Goal: Task Accomplishment & Management: Use online tool/utility

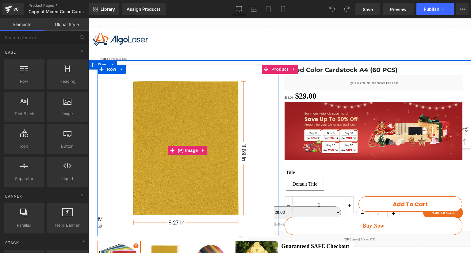
click at [184, 132] on img at bounding box center [187, 151] width 181 height 172
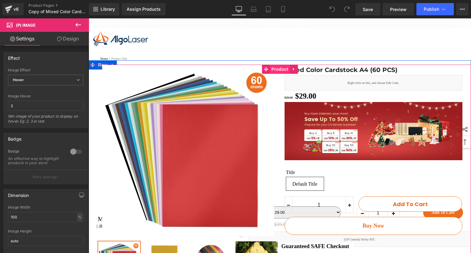
click at [273, 69] on span "Product" at bounding box center [280, 69] width 20 height 9
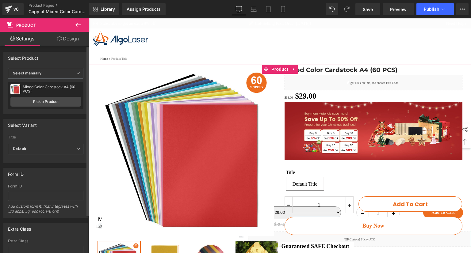
click at [52, 93] on div "Mixed Color Cardstock A4 (60 PCS) Mixed Color Cardstock A4 (60 PCS)" at bounding box center [45, 89] width 70 height 9
click at [55, 101] on link "Pick a Product" at bounding box center [45, 102] width 70 height 10
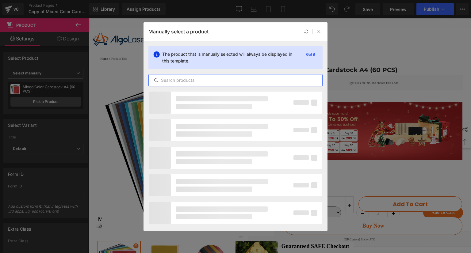
click at [212, 81] on input "text" at bounding box center [235, 80] width 173 height 7
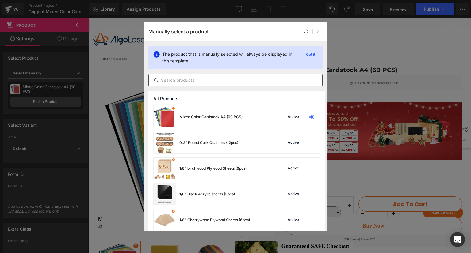
click at [207, 85] on div at bounding box center [235, 80] width 174 height 12
click at [206, 81] on input "text" at bounding box center [235, 80] width 173 height 7
paste input "[DATE] Special Consumables Pack"
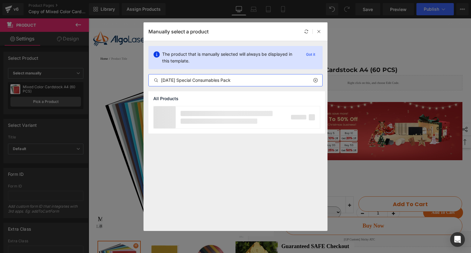
type input "[DATE] Special Consumables Pack"
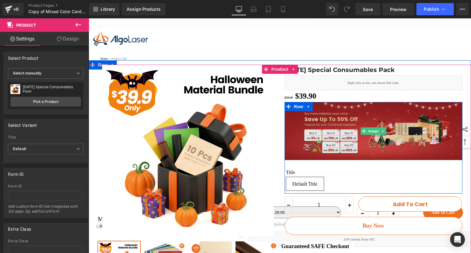
scroll to position [31, 0]
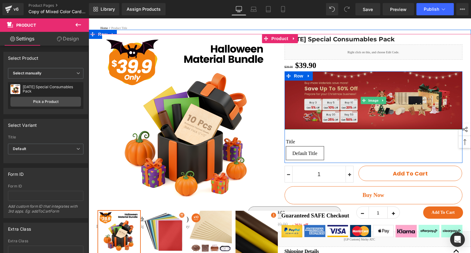
click at [338, 108] on img at bounding box center [373, 100] width 178 height 58
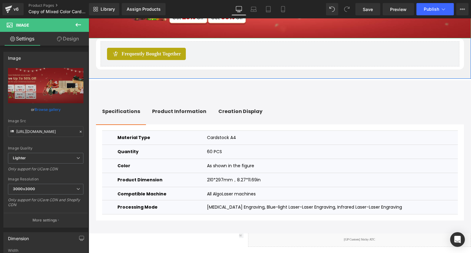
scroll to position [460, 0]
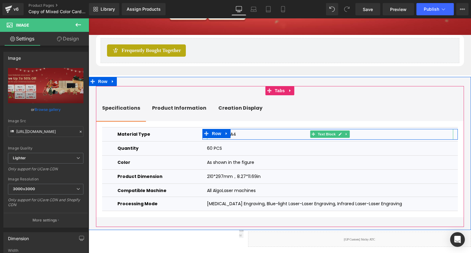
click at [244, 140] on p "Cardstock A4" at bounding box center [330, 134] width 246 height 11
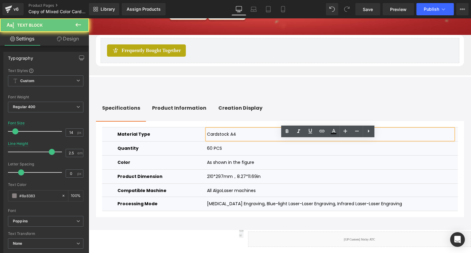
click at [244, 140] on p "Cardstock A4" at bounding box center [330, 134] width 246 height 11
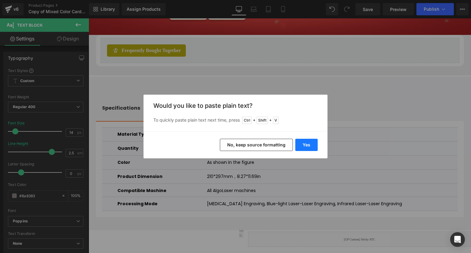
click at [304, 143] on button "Yes" at bounding box center [306, 145] width 22 height 12
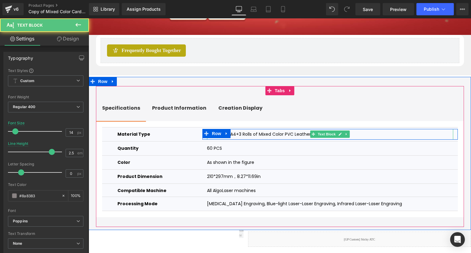
click at [380, 140] on p "Cardstock A4+3 Rolls of Mixed Color PVC Leather Sheets" at bounding box center [330, 134] width 246 height 11
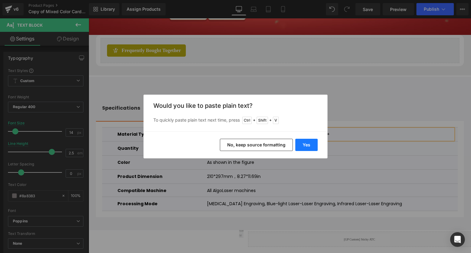
click at [312, 146] on button "Yes" at bounding box center [306, 145] width 22 height 12
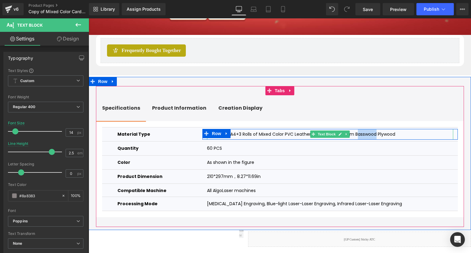
drag, startPoint x: 353, startPoint y: 145, endPoint x: 374, endPoint y: 144, distance: 20.9
click at [374, 137] on font "Cardstock A4+3 Rolls of Mixed Color PVC Leather Sheets+10pcs 3mm Basswood Plywo…" at bounding box center [301, 134] width 188 height 6
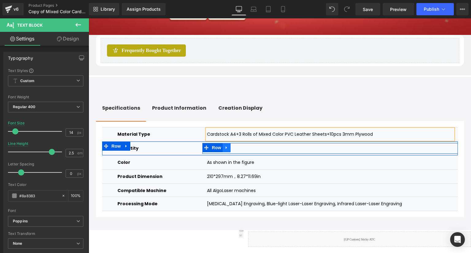
click at [224, 150] on icon at bounding box center [226, 147] width 4 height 5
click at [278, 154] on p "60 PCS" at bounding box center [330, 148] width 246 height 11
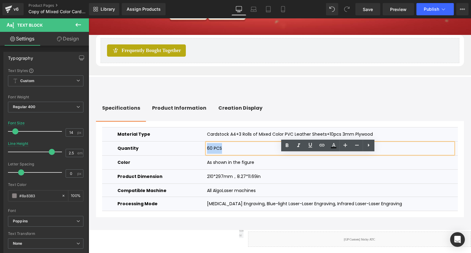
drag, startPoint x: 267, startPoint y: 158, endPoint x: 209, endPoint y: 161, distance: 58.6
click at [209, 154] on div "60 PCS Text Block Row" at bounding box center [329, 148] width 255 height 11
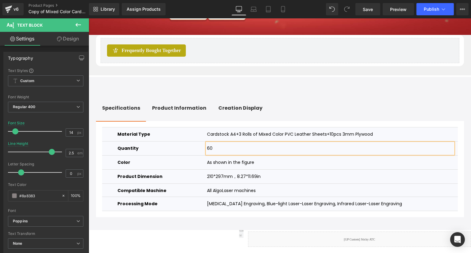
click at [209, 151] on link "Row" at bounding box center [213, 147] width 16 height 7
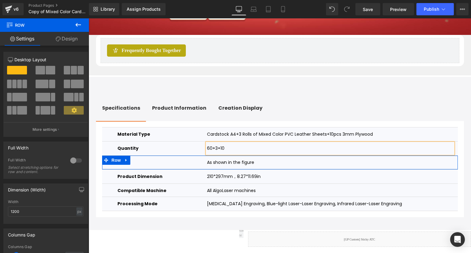
click at [243, 165] on font "As shown in the figure" at bounding box center [230, 162] width 47 height 6
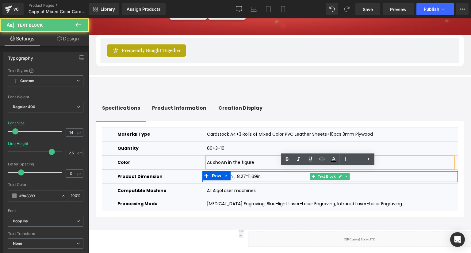
click at [268, 182] on p "210*297mm，8.27*11.69in" at bounding box center [330, 176] width 246 height 11
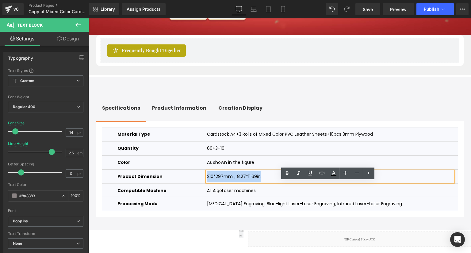
drag, startPoint x: 268, startPoint y: 188, endPoint x: 206, endPoint y: 187, distance: 62.2
click at [206, 182] on div "210*297mm，8.27*11.69in Text Block Row" at bounding box center [329, 176] width 255 height 11
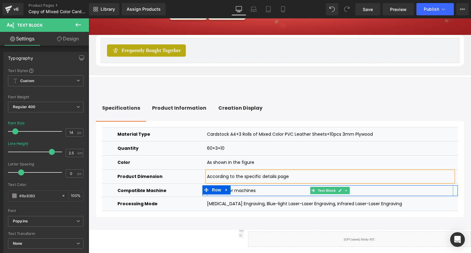
click at [273, 196] on p "All AlgoLaser machines" at bounding box center [330, 190] width 246 height 11
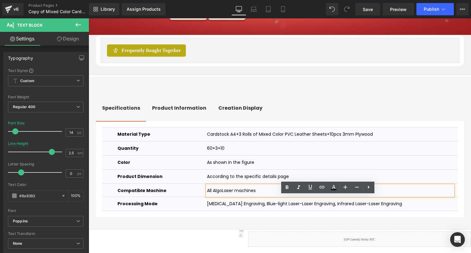
click at [175, 112] on strong "Product Information" at bounding box center [179, 107] width 54 height 7
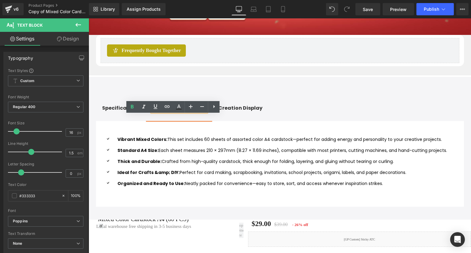
click at [121, 142] on strong "Vibrant Mixed Colors:" at bounding box center [142, 139] width 50 height 6
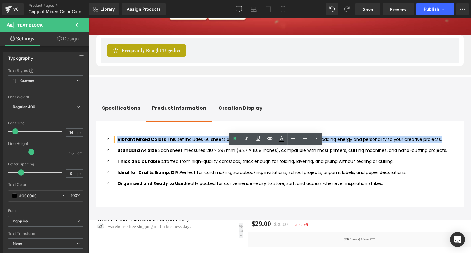
scroll to position [0, 1]
drag, startPoint x: 115, startPoint y: 150, endPoint x: 439, endPoint y: 144, distance: 323.7
click at [439, 144] on div "Icon Vibrant Mixed Colors: This set includes 60 sheets of assorted color A4 car…" at bounding box center [279, 164] width 355 height 74
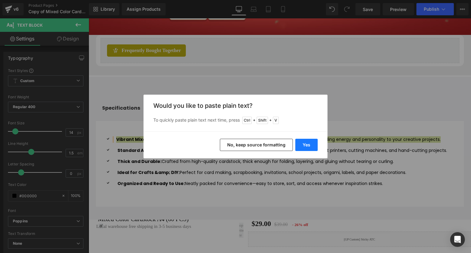
click at [305, 142] on button "Yes" at bounding box center [306, 145] width 22 height 12
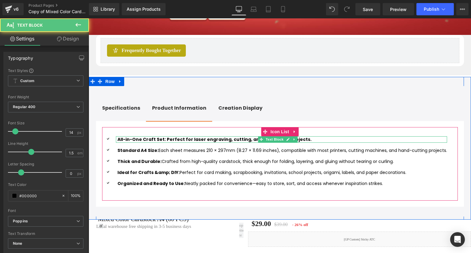
click at [229, 142] on b "All-in-One Craft Set: Perfect for laser engraving, cutting, and handmade projec…" at bounding box center [214, 139] width 194 height 6
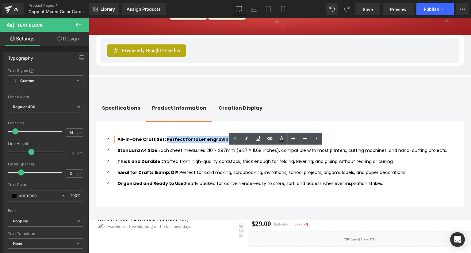
drag, startPoint x: 161, startPoint y: 150, endPoint x: 295, endPoint y: 150, distance: 133.6
click at [295, 143] on p "All-in-One Craft Set: Perfect for laser engraving, cutting, and handmade projec…" at bounding box center [281, 139] width 329 height 6
click at [232, 140] on icon at bounding box center [234, 138] width 7 height 7
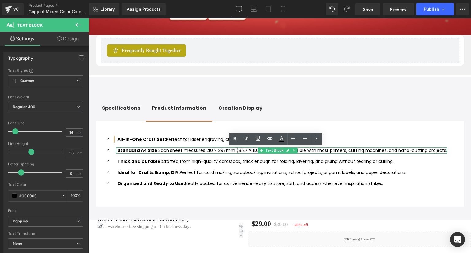
click at [163, 154] on p "Standard A4 Size: Each sheet measures 210 × 297mm (8.27 × 11.69 inches), compat…" at bounding box center [281, 150] width 329 height 6
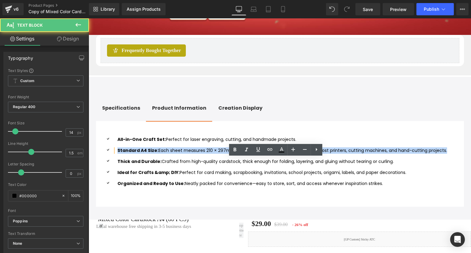
scroll to position [0, 1]
drag, startPoint x: 115, startPoint y: 161, endPoint x: 457, endPoint y: 161, distance: 342.0
click at [457, 161] on div "Icon All-in-One Craft Set: Perfect for laser engraving, cutting, and handmade p…" at bounding box center [280, 164] width 368 height 86
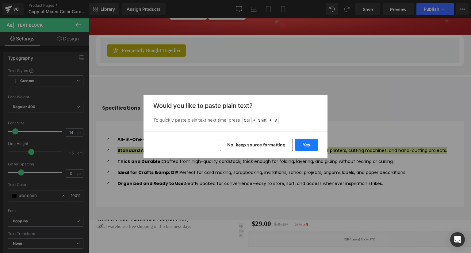
click at [304, 145] on button "Yes" at bounding box center [306, 145] width 22 height 12
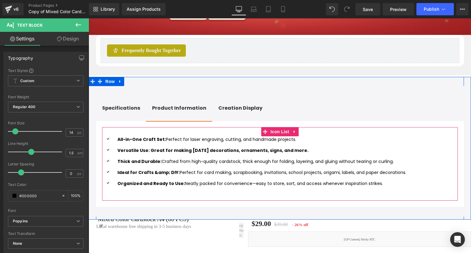
click at [167, 157] on ul "Icon All-in-One Craft Set: Perfect for laser engraving, cutting, and handmade p…" at bounding box center [254, 163] width 304 height 55
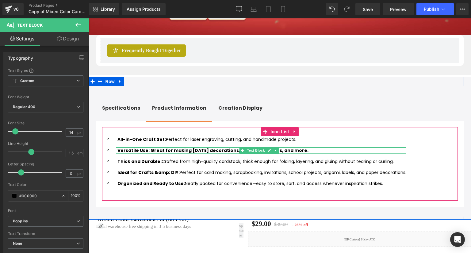
drag, startPoint x: 146, startPoint y: 161, endPoint x: 315, endPoint y: 161, distance: 168.5
click at [315, 154] on p "Versatile Use: Great for making [DATE] decorations, ornaments, signs, and more." at bounding box center [261, 150] width 289 height 6
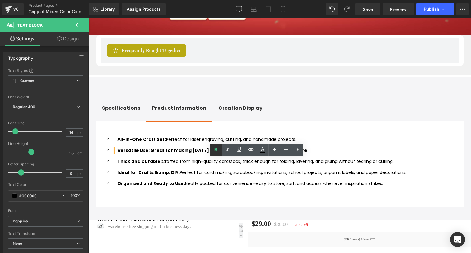
click at [214, 149] on icon at bounding box center [215, 149] width 7 height 7
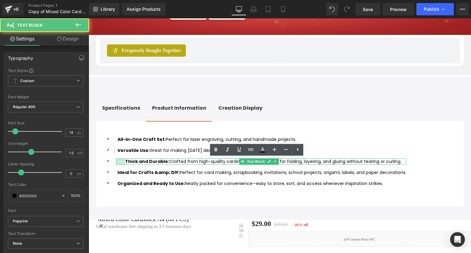
click at [122, 165] on div at bounding box center [120, 161] width 9 height 6
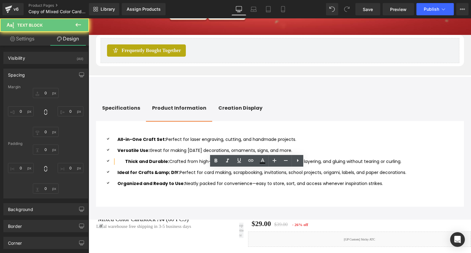
type input "0"
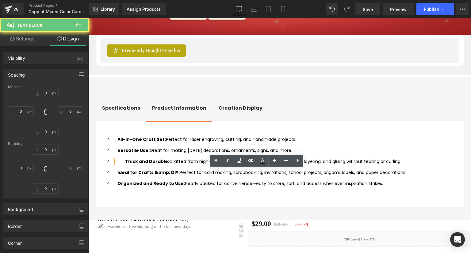
type input "0"
type input "30"
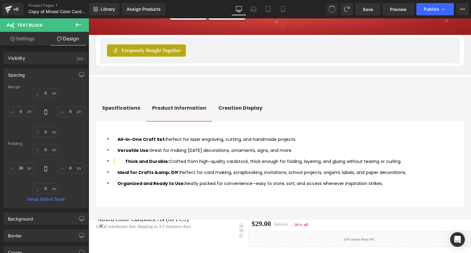
type input "0"
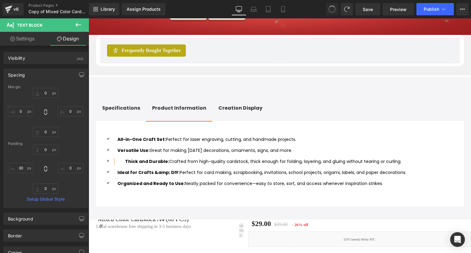
type input "0"
type input "30"
click at [127, 165] on strong "Thick and Durable:" at bounding box center [147, 161] width 44 height 6
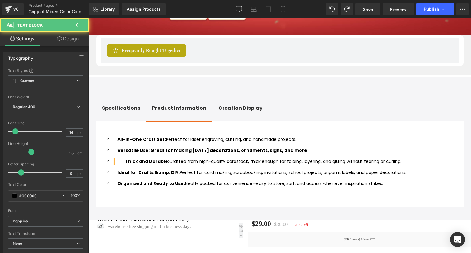
click at [125, 165] on strong "Thick and Durable:" at bounding box center [147, 161] width 44 height 6
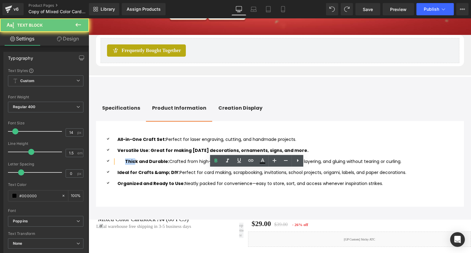
drag, startPoint x: 116, startPoint y: 173, endPoint x: 132, endPoint y: 173, distance: 15.6
click at [132, 165] on div "Thick and Durable: Crafted from high-quality cardstock, thick enough for foldin…" at bounding box center [261, 161] width 290 height 6
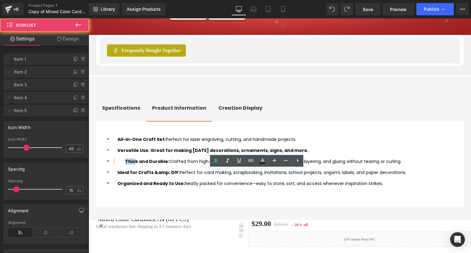
scroll to position [0, 2]
click at [402, 165] on div "Thick and Durable: Crafted from high-quality cardstock, thick enough for foldin…" at bounding box center [254, 161] width 304 height 6
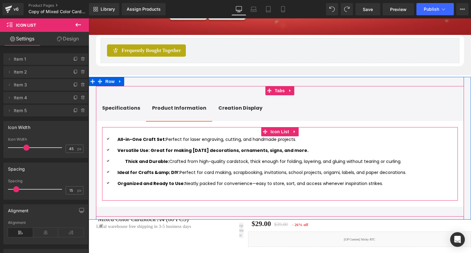
click at [121, 165] on div "Thick and Durable: Crafted from high-quality cardstock, thick enough for foldin…" at bounding box center [261, 161] width 290 height 6
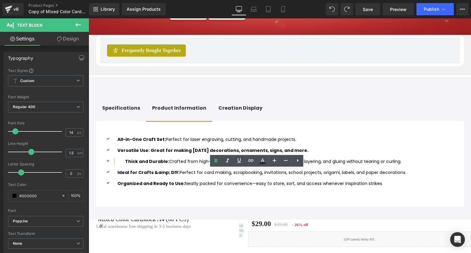
click at [134, 142] on div "Icon All-in-One Craft Set: Perfect for laser engraving, cutting, and handmade p…" at bounding box center [279, 164] width 355 height 74
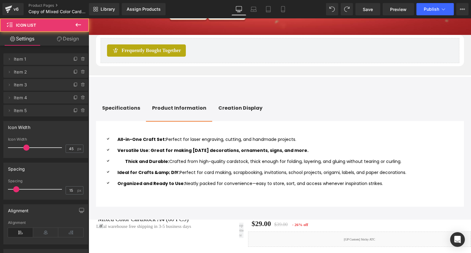
click at [214, 145] on div "Icon All-in-One Craft Set: Perfect for laser engraving, cutting, and handmade p…" at bounding box center [279, 164] width 355 height 74
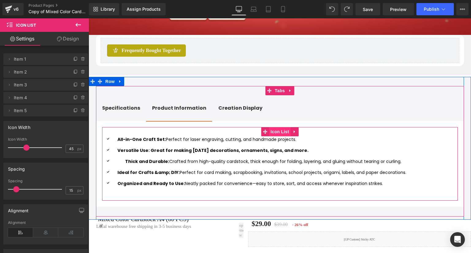
click at [279, 136] on span "Icon List" at bounding box center [279, 131] width 21 height 9
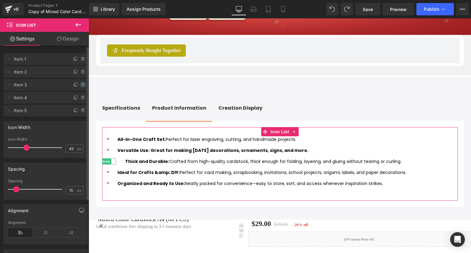
click at [81, 86] on icon at bounding box center [83, 84] width 5 height 5
click at [78, 85] on button "Delete" at bounding box center [76, 85] width 19 height 8
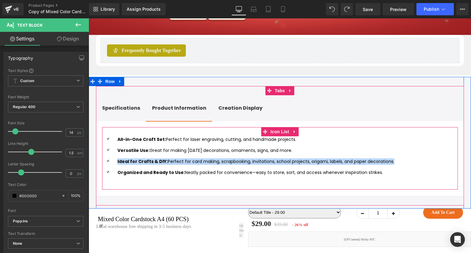
drag, startPoint x: 115, startPoint y: 172, endPoint x: 389, endPoint y: 172, distance: 273.6
click at [389, 165] on div "Ideal for Crafts & DIY: Perfect for card making, scrapbooking, invitations, sch…" at bounding box center [248, 161] width 292 height 6
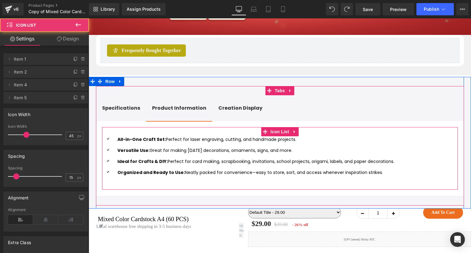
click at [149, 179] on ul "Icon All-in-One Craft Set: Perfect for laser engraving, cutting, and handmade p…" at bounding box center [248, 158] width 292 height 44
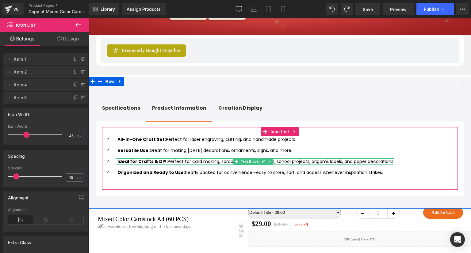
click at [162, 165] on p "Ideal for Crafts & DIY: Perfect for card making, scrapbooking, invitations, sch…" at bounding box center [255, 161] width 277 height 6
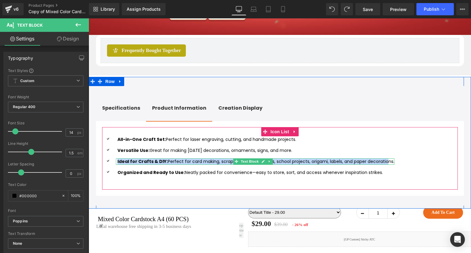
scroll to position [0, 0]
drag, startPoint x: 115, startPoint y: 172, endPoint x: 386, endPoint y: 175, distance: 271.2
click at [386, 165] on div "Ideal for Crafts & DIY: Perfect for card making, scrapbooking, invitations, sch…" at bounding box center [255, 161] width 278 height 6
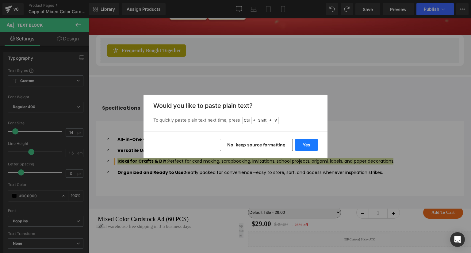
click at [305, 147] on button "Yes" at bounding box center [306, 145] width 22 height 12
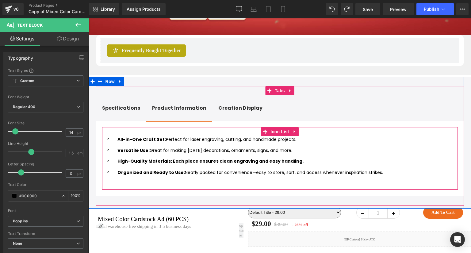
click at [89, 18] on div at bounding box center [89, 18] width 0 height 0
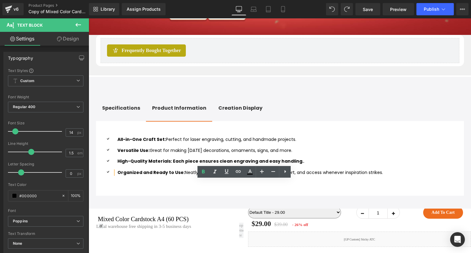
click at [126, 176] on strong "Organized and Ready to Use:" at bounding box center [150, 172] width 67 height 6
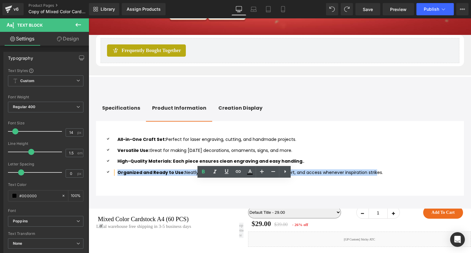
scroll to position [0, 2]
drag, startPoint x: 116, startPoint y: 183, endPoint x: 373, endPoint y: 184, distance: 257.4
click at [373, 176] on div "Organized and Ready to Use: Neatly packed for convenience—easy to store, sort, …" at bounding box center [242, 172] width 281 height 6
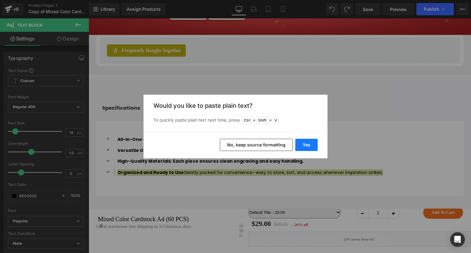
click at [305, 140] on button "Yes" at bounding box center [306, 145] width 22 height 12
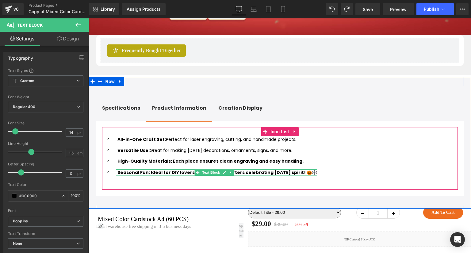
click at [147, 176] on b "Seasonal Fun: Ideal for DIY lovers, artists, and crafters celebrating [DATE] sp…" at bounding box center [216, 172] width 199 height 6
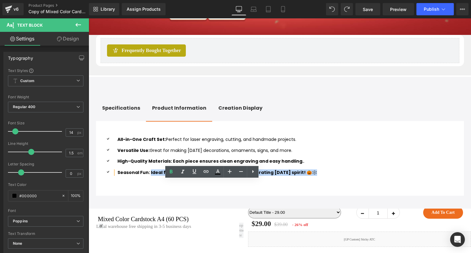
scroll to position [0, 1]
drag, startPoint x: 146, startPoint y: 184, endPoint x: 307, endPoint y: 184, distance: 161.2
click at [307, 176] on b "Seasonal Fun: Ideal for DIY lovers, artists, and crafters celebrating [DATE] sp…" at bounding box center [215, 172] width 199 height 6
click at [172, 172] on icon at bounding box center [170, 171] width 7 height 7
click at [151, 164] on b "High-Quality Materials: Each piece ensures clean engraving and easy handling." at bounding box center [210, 161] width 186 height 6
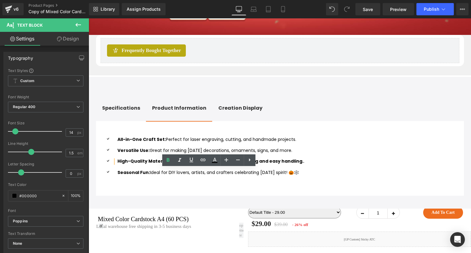
scroll to position [0, 0]
drag, startPoint x: 169, startPoint y: 172, endPoint x: 292, endPoint y: 172, distance: 122.6
click at [292, 165] on p "High-Quality Materials: Each piece ensures clean engraving and easy handling. ." at bounding box center [210, 161] width 187 height 6
click at [167, 159] on icon at bounding box center [167, 160] width 7 height 7
drag, startPoint x: 168, startPoint y: 172, endPoint x: 291, endPoint y: 173, distance: 122.9
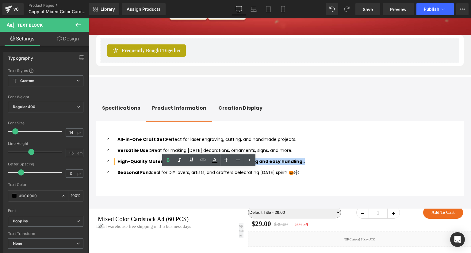
click at [291, 165] on strong "High-Quality Materials: Each piece ensures clean engraving and easy handling.." at bounding box center [210, 161] width 187 height 6
click at [166, 161] on icon at bounding box center [167, 160] width 7 height 7
click at [366, 190] on div "Icon All-in-One Craft Set: Perfect for laser engraving, cutting, and handmade p…" at bounding box center [279, 158] width 355 height 63
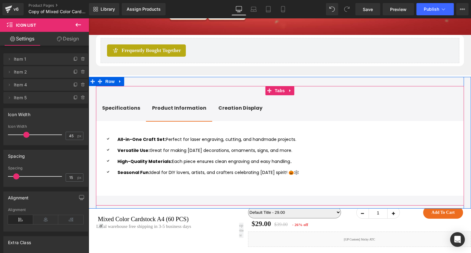
click at [221, 112] on div "Creation Display Text Block" at bounding box center [240, 107] width 44 height 7
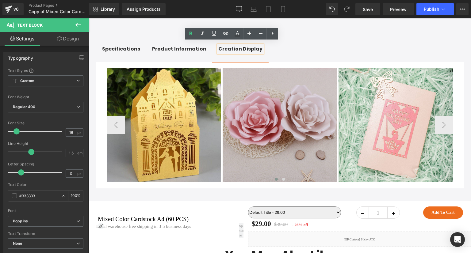
scroll to position [552, 0]
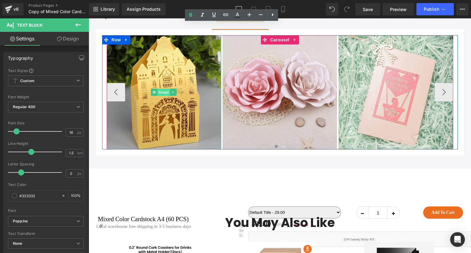
click at [164, 96] on span "Image" at bounding box center [163, 92] width 13 height 7
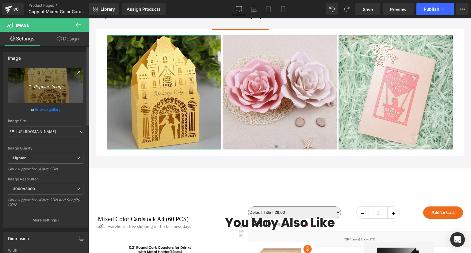
click at [46, 85] on icon "Replace Image" at bounding box center [45, 86] width 49 height 8
click at [53, 88] on icon "Replace Image" at bounding box center [45, 86] width 49 height 8
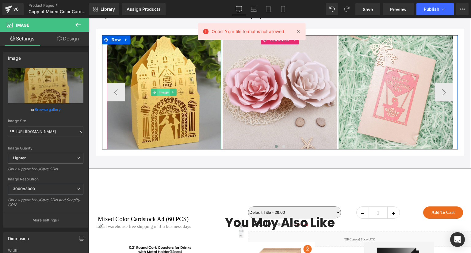
click at [163, 96] on span "Image" at bounding box center [163, 92] width 13 height 7
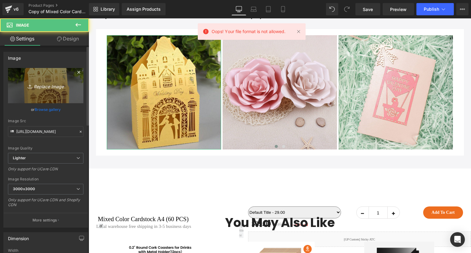
click at [49, 90] on link "Replace Image" at bounding box center [45, 85] width 75 height 35
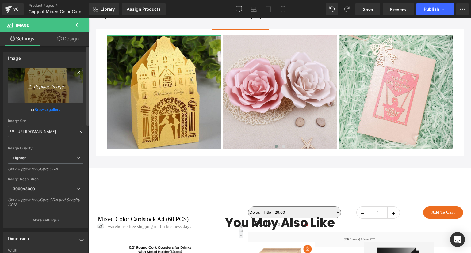
type input "C:\fakepath\未标题-1.jpg"
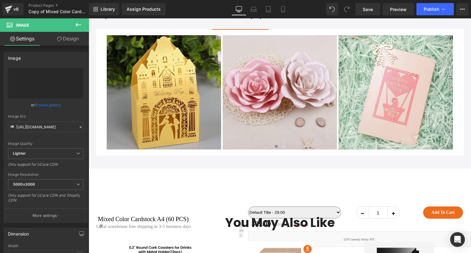
type input "[URL][DOMAIN_NAME]"
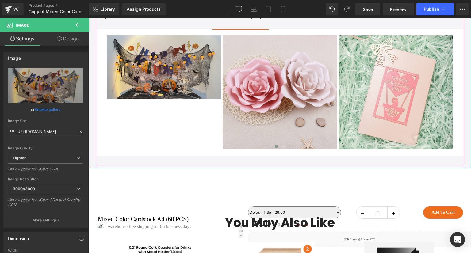
click at [99, 29] on span "Specifications Text Block" at bounding box center [121, 16] width 50 height 26
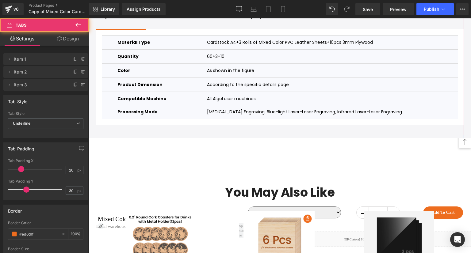
click at [245, 20] on b "Creation Display" at bounding box center [240, 16] width 44 height 7
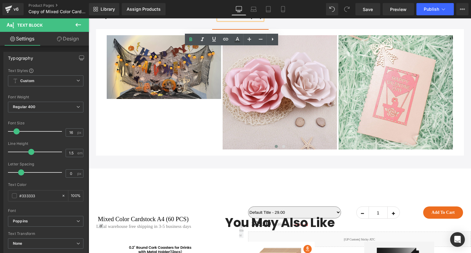
click at [221, 156] on div "Image Image Image Image" at bounding box center [280, 92] width 368 height 127
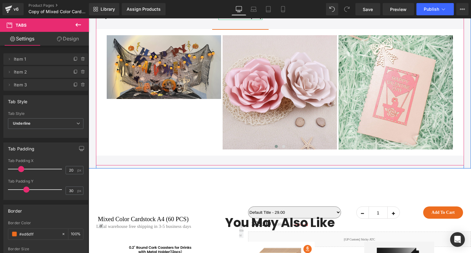
click at [249, 20] on b "Creation Display" at bounding box center [240, 16] width 44 height 7
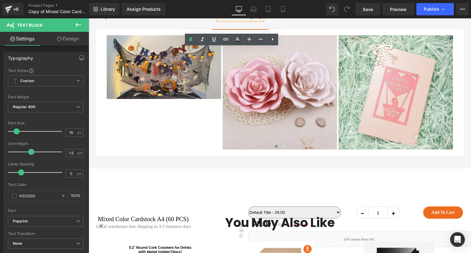
click at [288, 30] on ul "Specifications Text Block Product Information Text Block Creation Display Text …" at bounding box center [280, 16] width 368 height 26
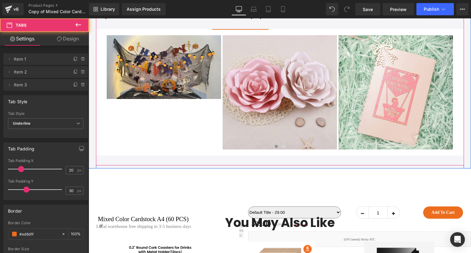
click at [380, 42] on div "Image Image Image Image" at bounding box center [280, 92] width 368 height 127
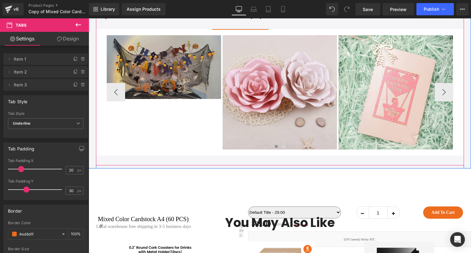
click at [178, 74] on img at bounding box center [164, 67] width 114 height 64
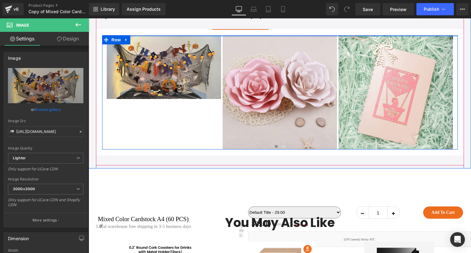
click at [284, 37] on div at bounding box center [279, 36] width 355 height 2
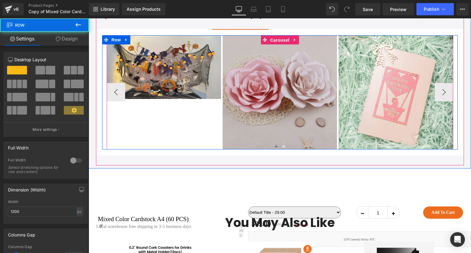
click at [278, 45] on span "Carousel" at bounding box center [279, 40] width 22 height 9
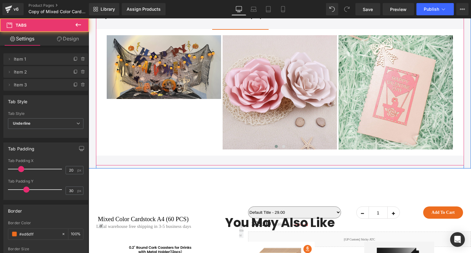
click at [186, 29] on span "Product Information Text Block" at bounding box center [179, 16] width 66 height 26
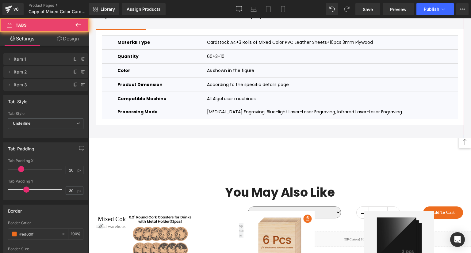
drag, startPoint x: 127, startPoint y: 37, endPoint x: 192, endPoint y: 31, distance: 65.6
click at [126, 29] on span "Specifications Text Block" at bounding box center [121, 16] width 50 height 26
click at [234, 20] on div "Creation Display Text Block" at bounding box center [240, 16] width 44 height 7
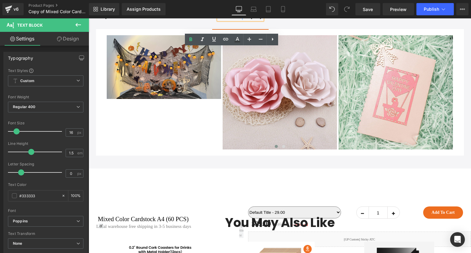
click at [281, 27] on ul "Specifications Text Block Product Information Text Block Creation Display Text …" at bounding box center [280, 16] width 368 height 26
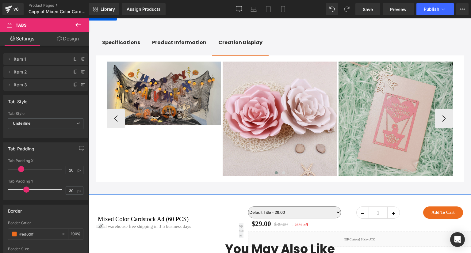
scroll to position [490, 0]
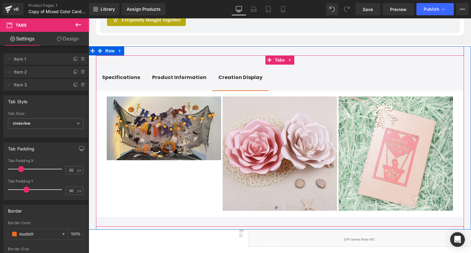
click at [300, 83] on ul "Specifications Text Block Product Information Text Block Creation Display Text …" at bounding box center [280, 78] width 368 height 26
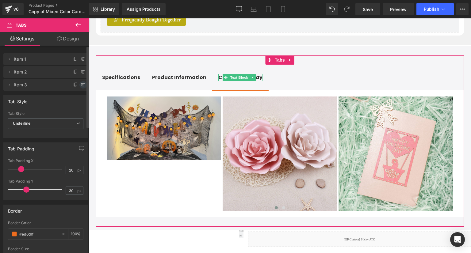
click at [81, 85] on icon at bounding box center [83, 84] width 5 height 5
click at [81, 85] on button "Delete" at bounding box center [76, 85] width 19 height 8
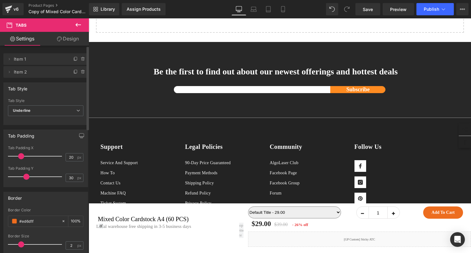
scroll to position [1796, 0]
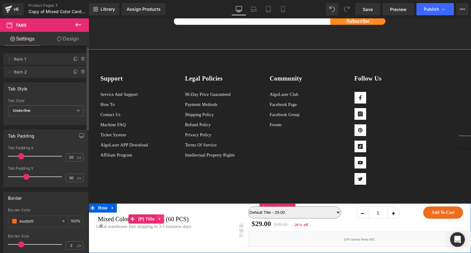
click at [162, 220] on icon at bounding box center [160, 219] width 4 height 5
click at [188, 219] on link "Mixed Color Cardstock A4 (60 PCS)" at bounding box center [143, 218] width 91 height 7
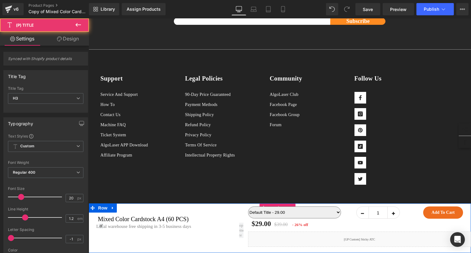
click at [102, 207] on div "Mixed Color Cardstock A4 (60 PCS) (P) Title Image Local warehouse free shipping…" at bounding box center [168, 225] width 159 height 44
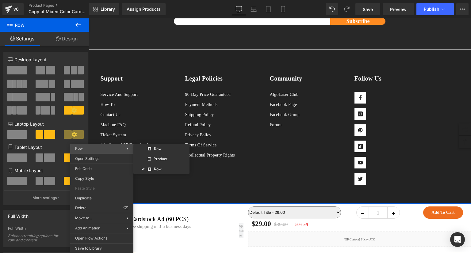
click at [112, 148] on span "Row" at bounding box center [100, 149] width 51 height 6
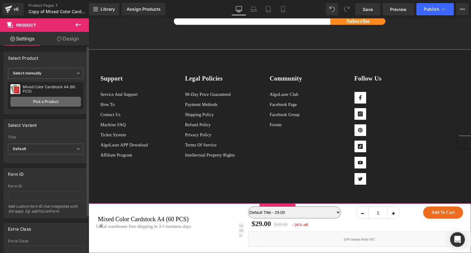
click at [53, 98] on link "Pick a Product" at bounding box center [45, 102] width 70 height 10
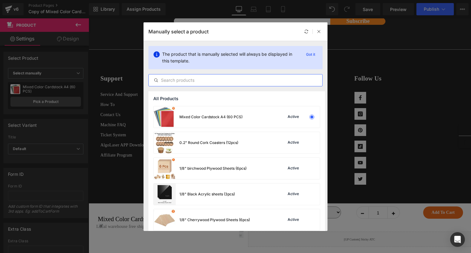
click at [207, 80] on input "text" at bounding box center [235, 80] width 173 height 7
paste input "[DATE] Special Consumables Pack"
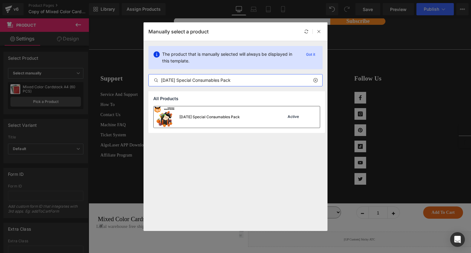
type input "[DATE] Special Consumables Pack"
click at [250, 119] on div "[DATE] Special Consumables Pack Active" at bounding box center [237, 116] width 166 height 21
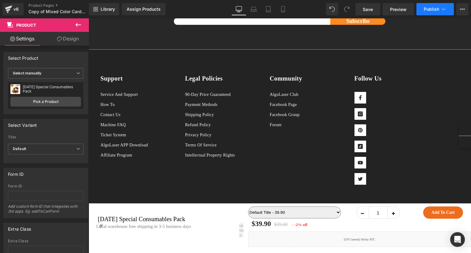
click at [432, 9] on span "Publish" at bounding box center [430, 9] width 15 height 5
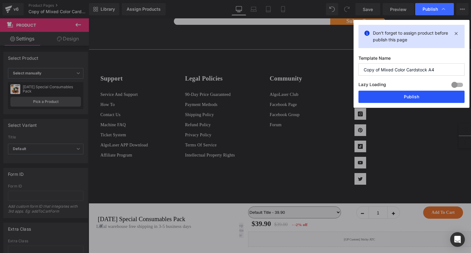
click at [408, 96] on button "Publish" at bounding box center [411, 97] width 106 height 12
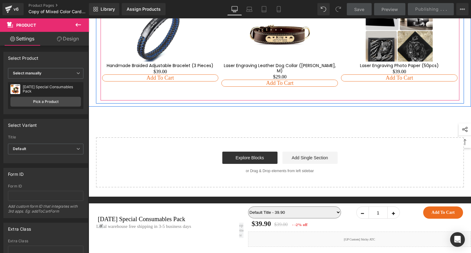
scroll to position [1520, 0]
